Goal: Task Accomplishment & Management: Use online tool/utility

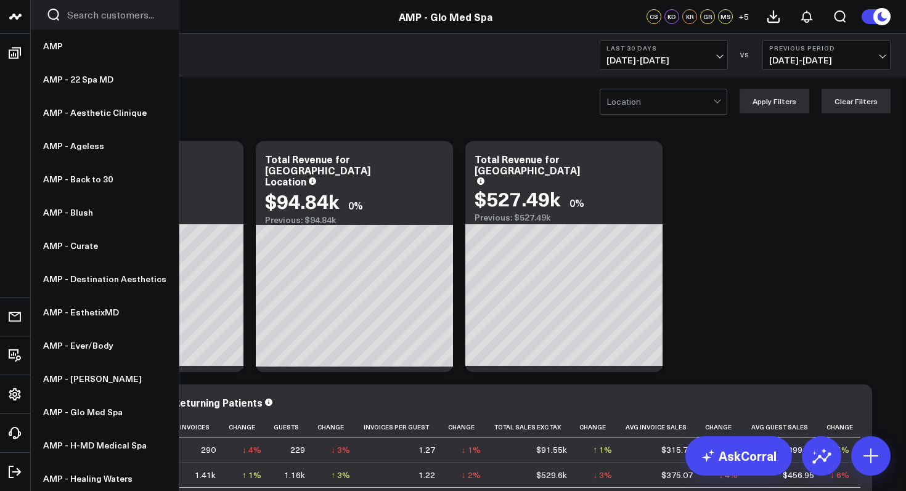
click at [13, 15] on icon at bounding box center [12, 17] width 6 height 6
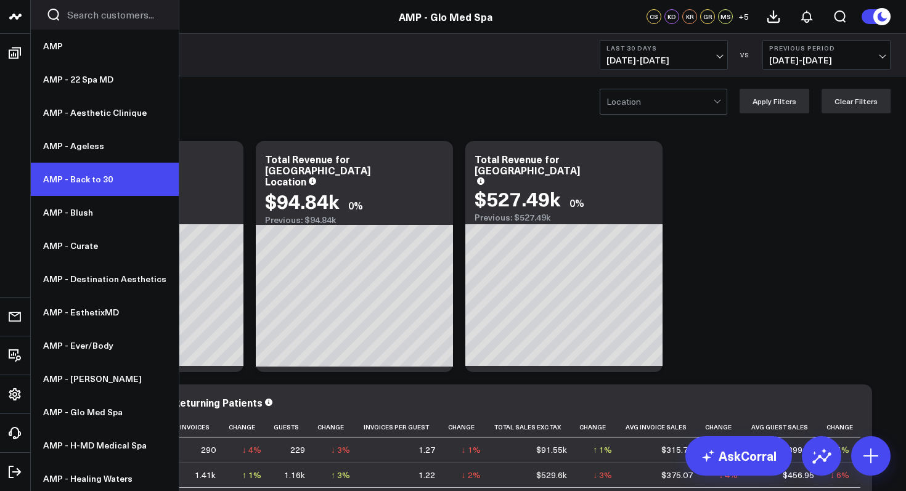
click at [99, 176] on link "AMP - Back to 30" at bounding box center [105, 179] width 148 height 33
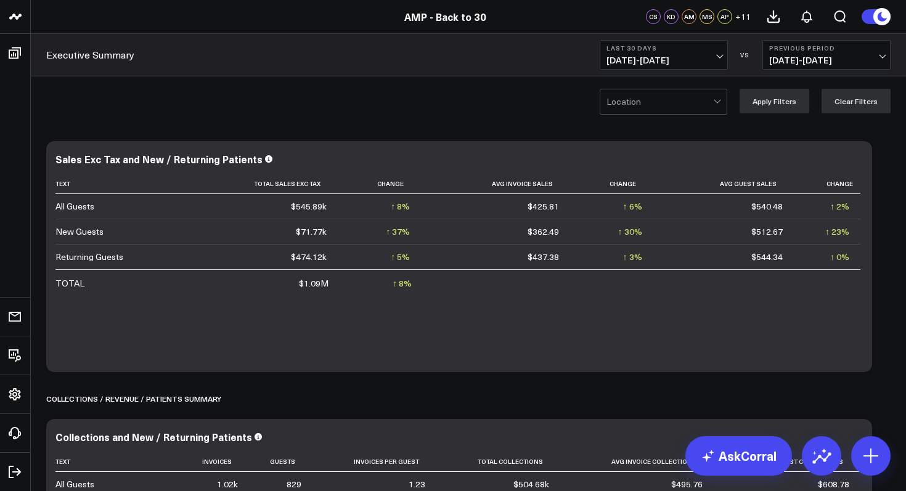
click at [728, 56] on div "Last 30 Days 08/20/25 - 09/18/25 VS Previous Period 07/21/25 - 08/19/25" at bounding box center [745, 55] width 291 height 30
click at [722, 56] on button "Last 30 Days 08/20/25 - 09/18/25" at bounding box center [664, 55] width 128 height 30
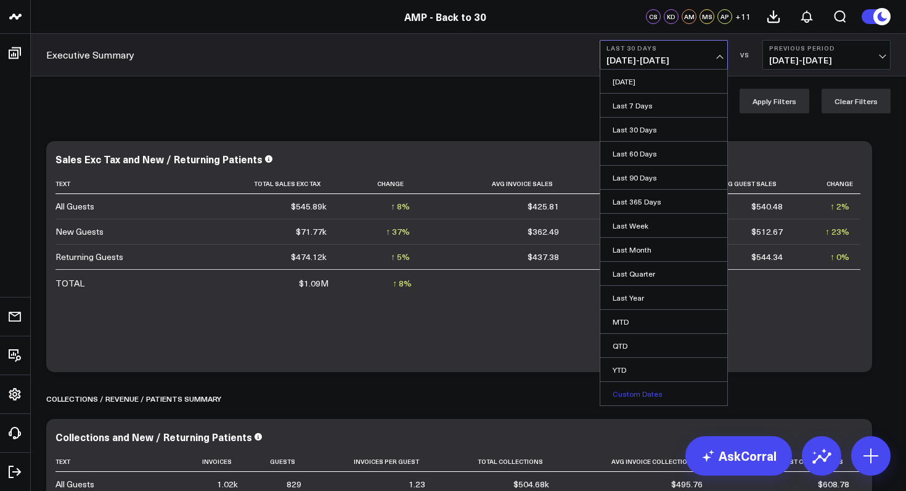
click at [636, 399] on link "Custom Dates" at bounding box center [664, 393] width 127 height 23
select select "8"
select select "2025"
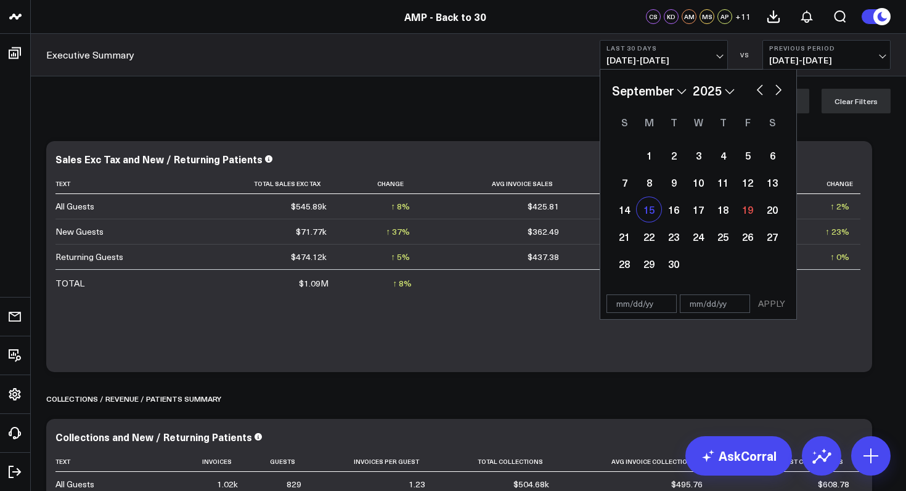
click at [655, 215] on div "15" at bounding box center [649, 209] width 25 height 25
type input "09/15/25"
select select "8"
select select "2025"
click at [747, 214] on div "19" at bounding box center [748, 209] width 25 height 25
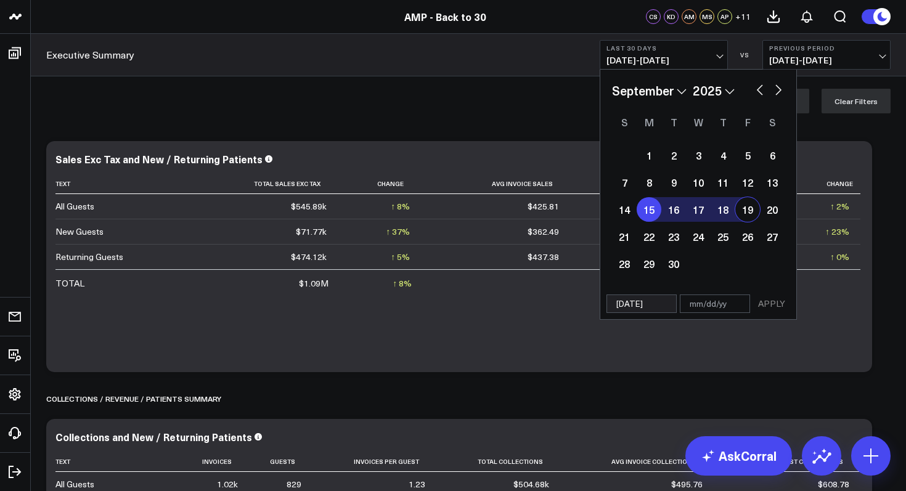
type input "09/19/25"
select select "8"
select select "2025"
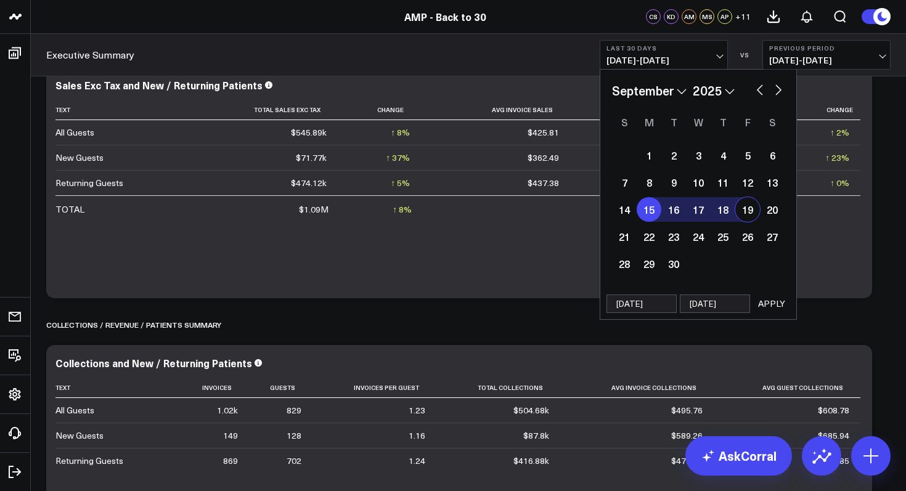
scroll to position [81, 0]
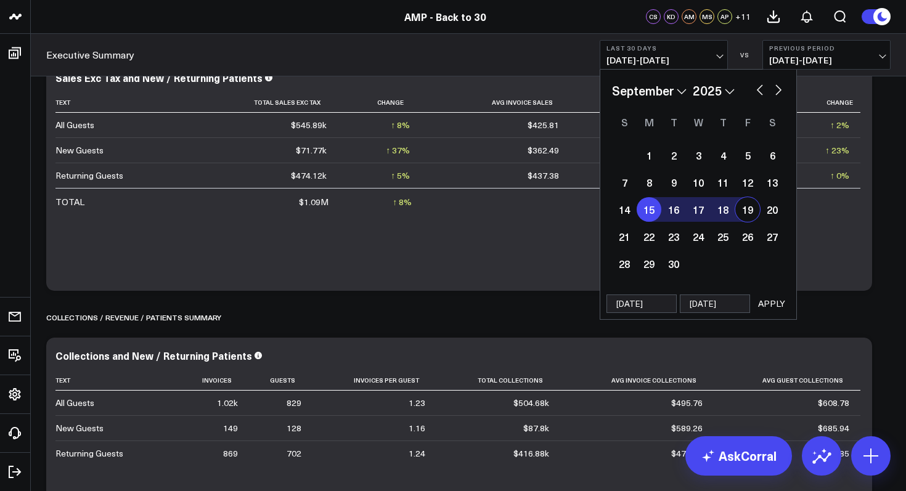
click at [760, 303] on button "APPLY" at bounding box center [772, 304] width 37 height 18
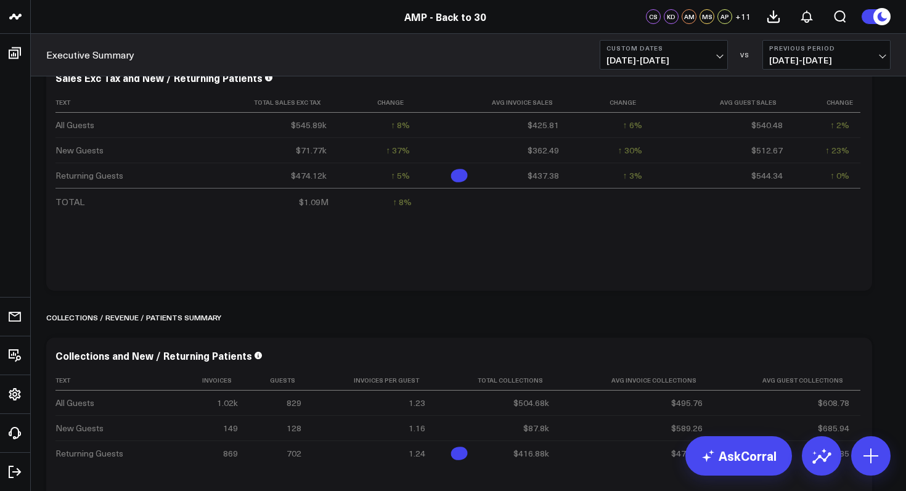
click at [850, 60] on span "09/10/25 - 09/14/25" at bounding box center [827, 60] width 115 height 10
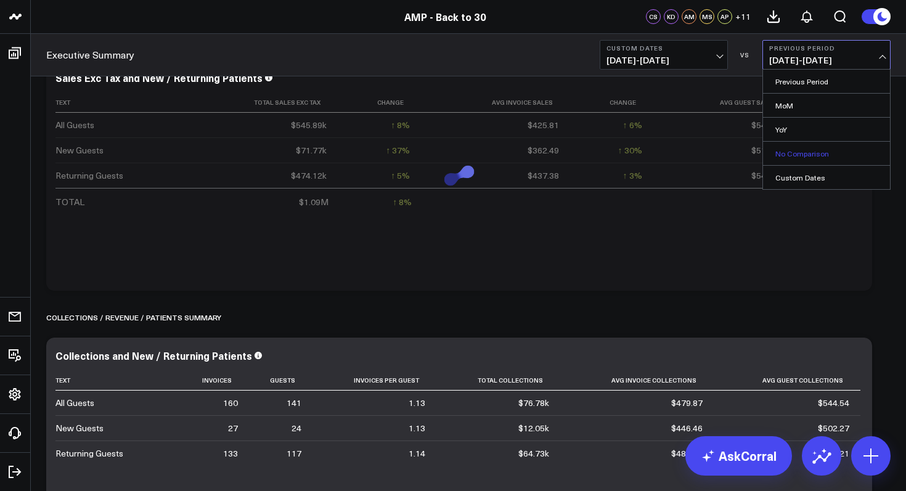
click at [809, 163] on link "No Comparison" at bounding box center [826, 153] width 127 height 23
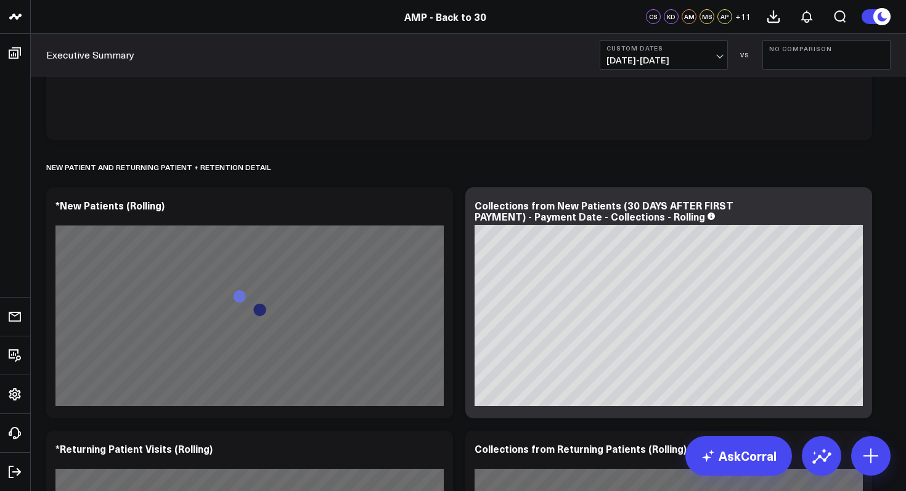
scroll to position [1743, 0]
